Goal: Find contact information: Find contact information

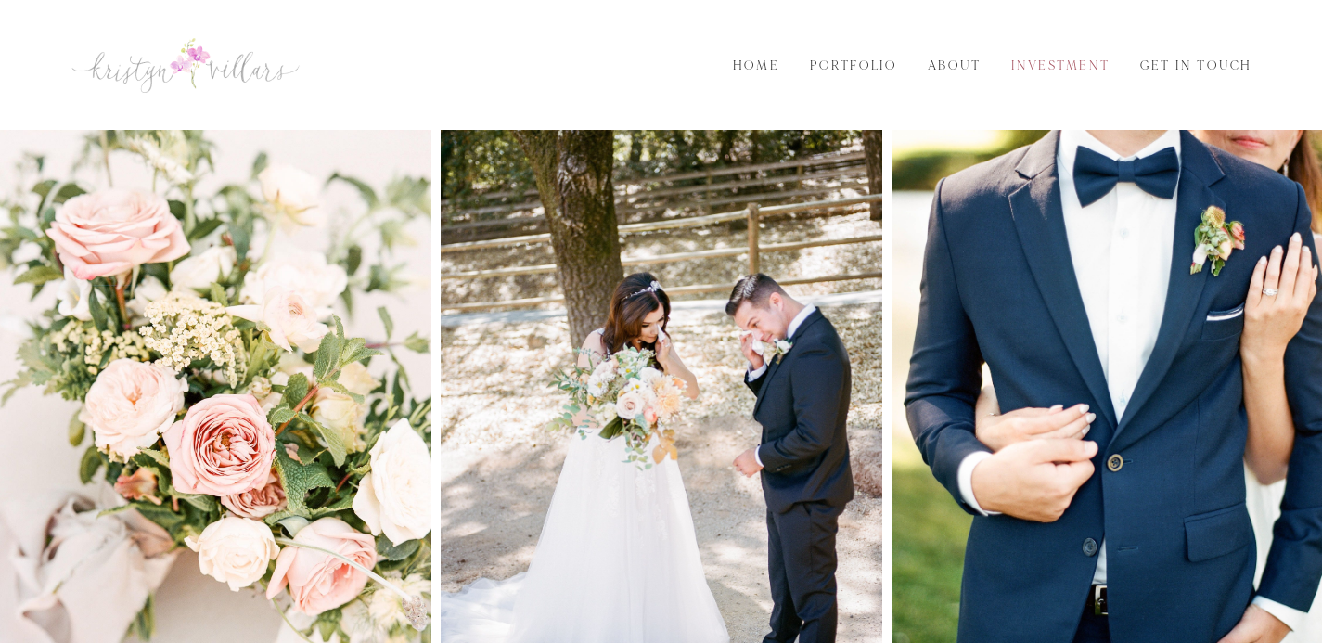
click at [1059, 57] on link "Investment" at bounding box center [1061, 66] width 120 height 20
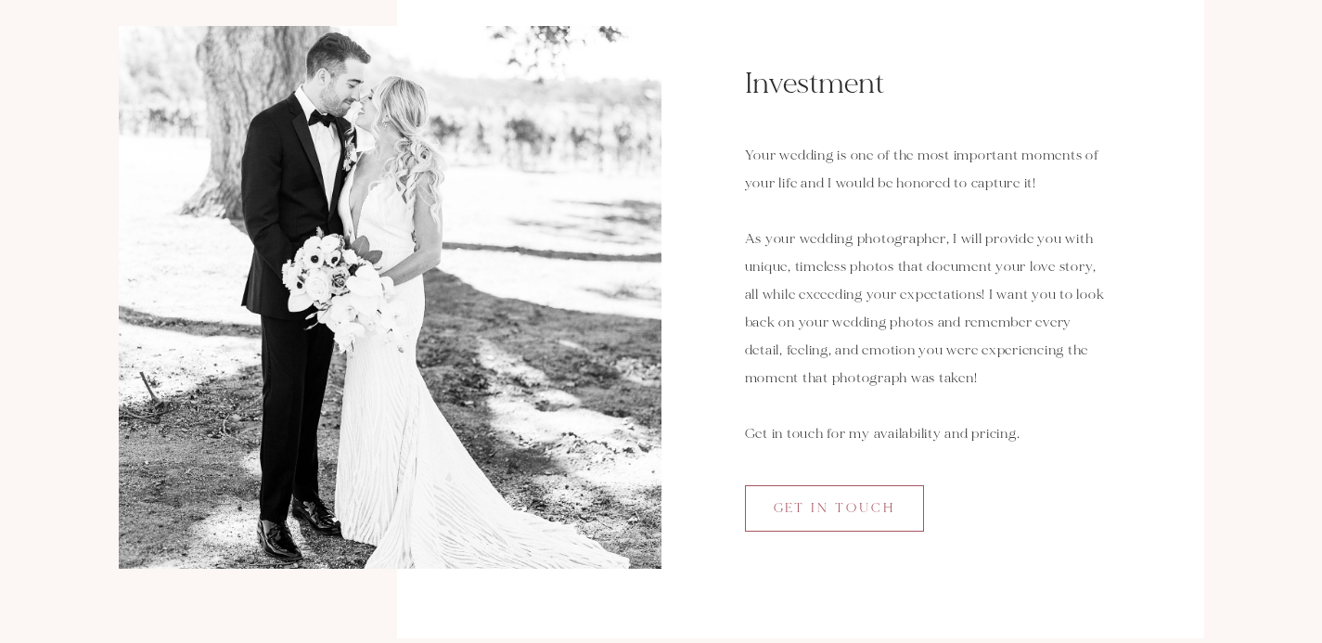
scroll to position [245, 0]
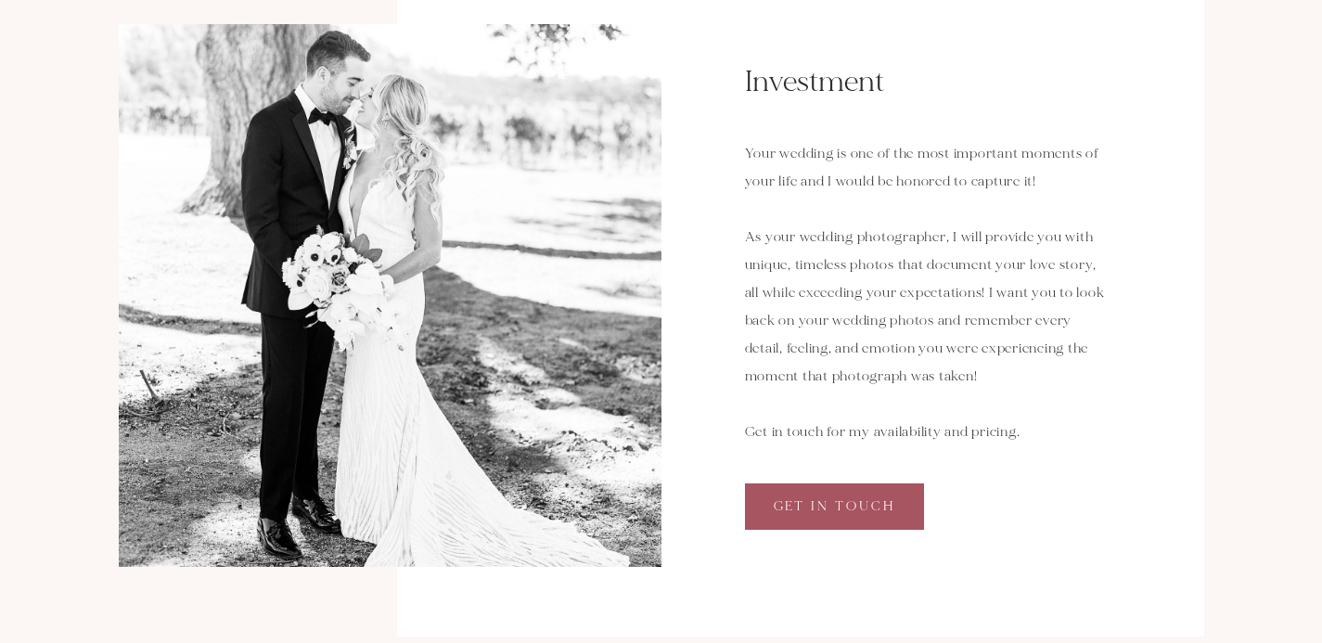
click at [899, 511] on link "Get in Touch" at bounding box center [834, 506] width 179 height 46
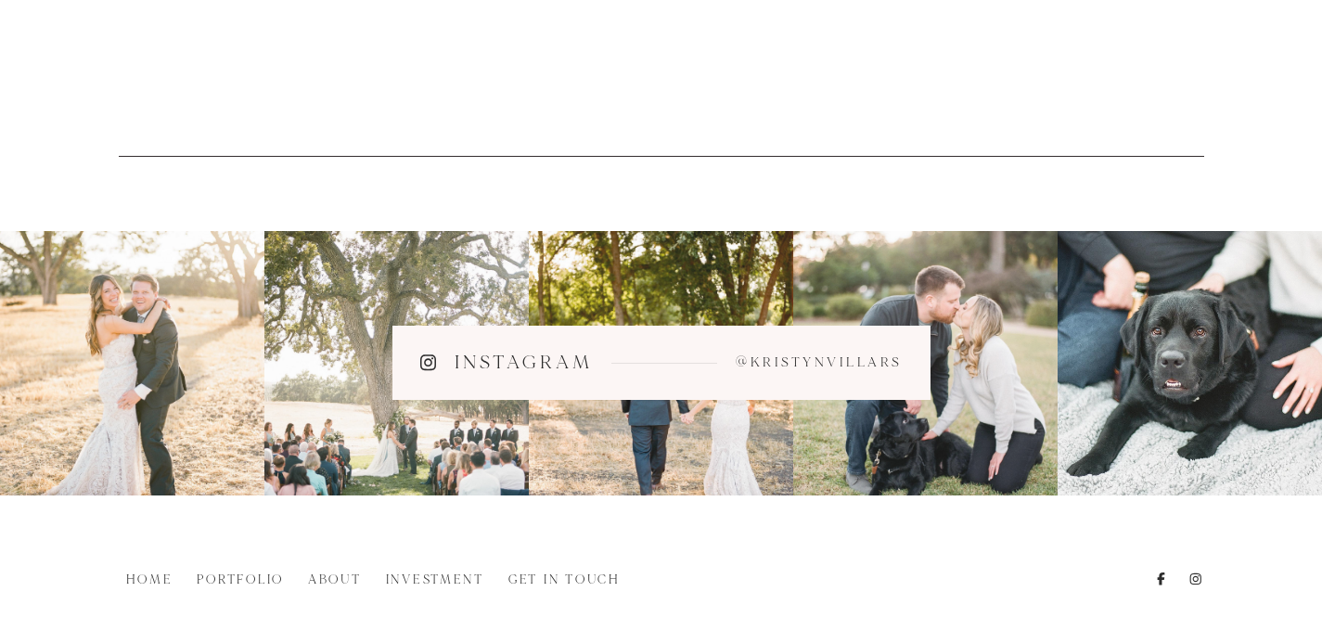
scroll to position [2331, 0]
